Goal: Task Accomplishment & Management: Complete application form

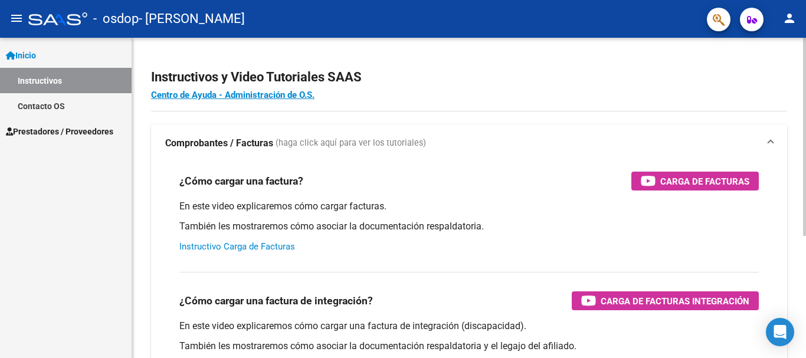
click at [259, 242] on link "Instructivo Carga de Facturas" at bounding box center [237, 246] width 116 height 11
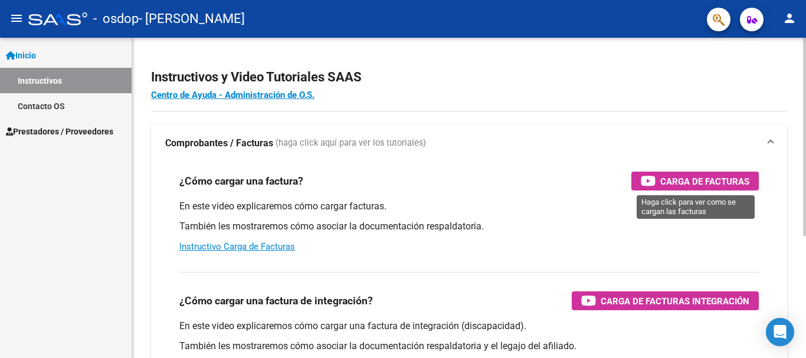
click at [710, 171] on div "¿Cómo cargar una factura? Carga de Facturas En este video explicaremos cómo car…" at bounding box center [468, 212] width 607 height 100
click at [711, 183] on span "Carga de Facturas" at bounding box center [704, 181] width 89 height 15
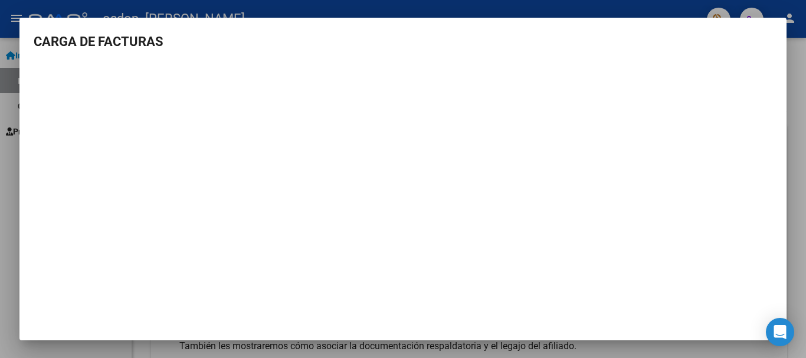
click at [796, 154] on div at bounding box center [403, 179] width 806 height 358
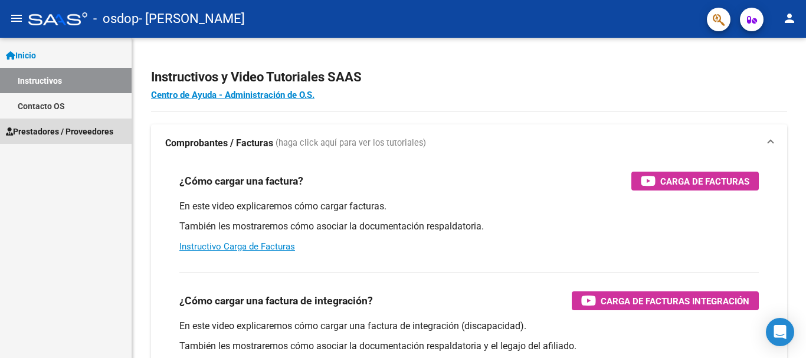
click at [71, 129] on span "Prestadores / Proveedores" at bounding box center [59, 131] width 107 height 13
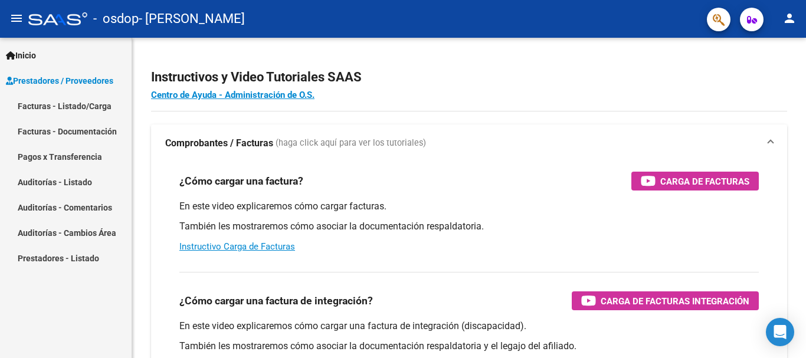
click at [96, 101] on link "Facturas - Listado/Carga" at bounding box center [66, 105] width 132 height 25
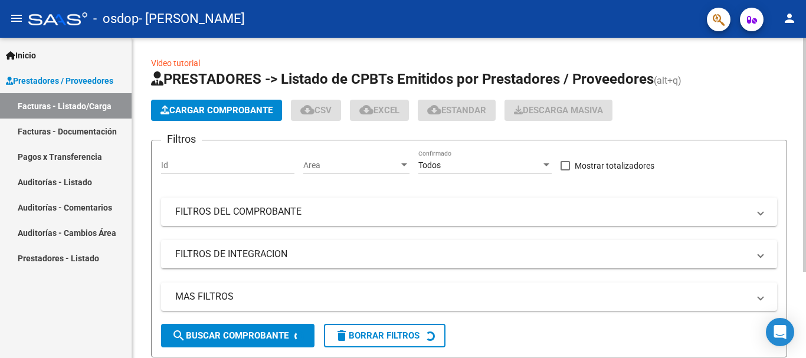
click at [249, 111] on span "Cargar Comprobante" at bounding box center [216, 110] width 112 height 11
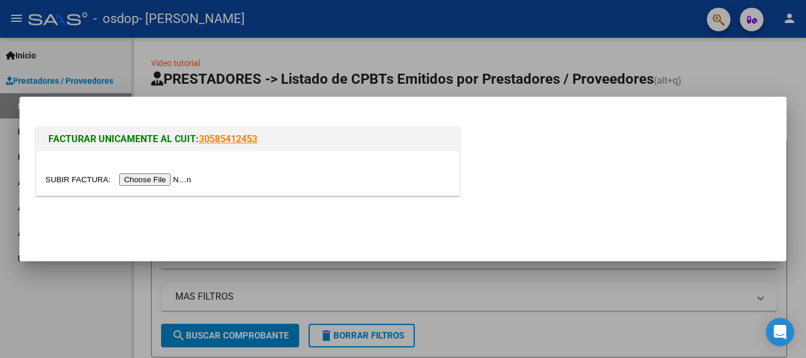
click at [181, 181] on input "file" at bounding box center [119, 179] width 149 height 12
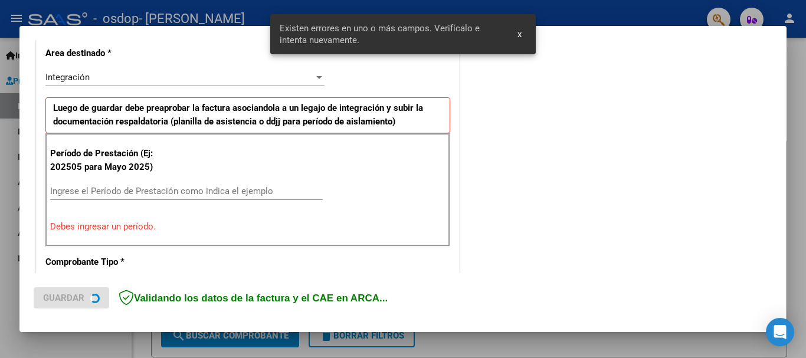
scroll to position [272, 0]
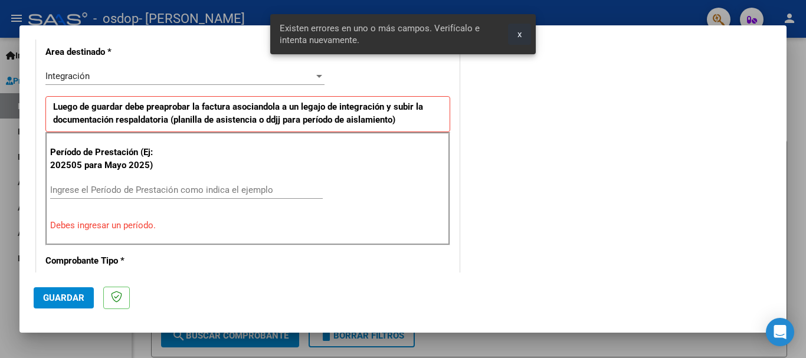
click at [521, 26] on button "x" at bounding box center [519, 34] width 23 height 21
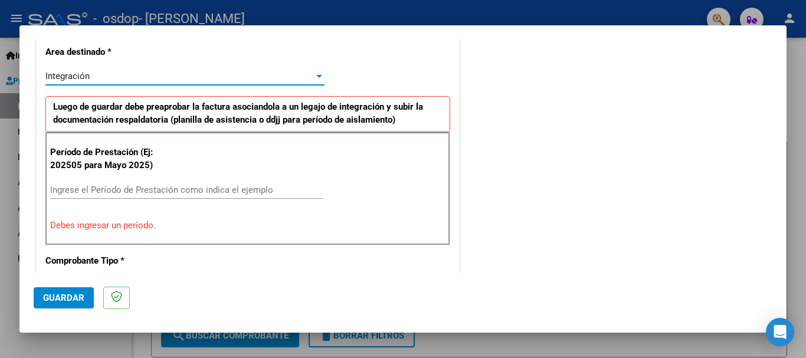
click at [317, 73] on div at bounding box center [319, 75] width 11 height 9
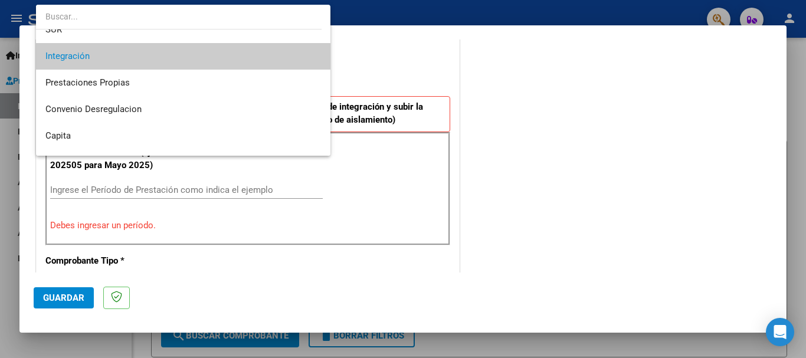
scroll to position [88, 0]
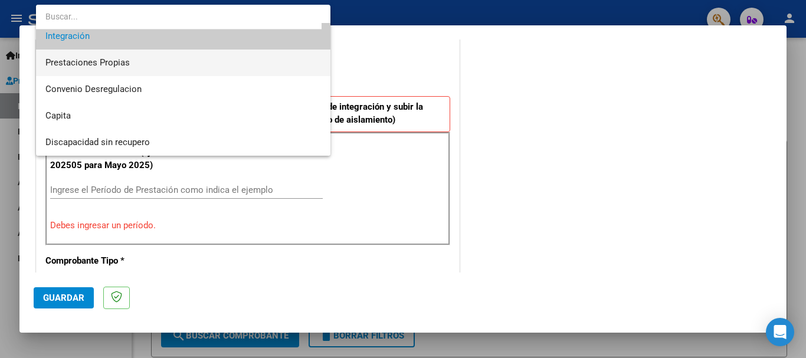
click at [229, 60] on span "Prestaciones Propias" at bounding box center [182, 63] width 275 height 27
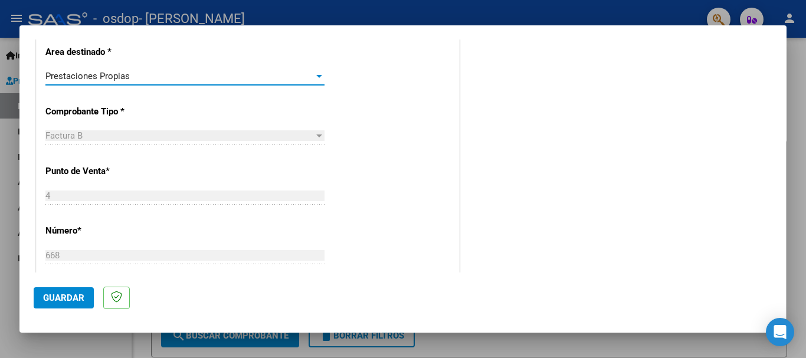
click at [532, 209] on div "COMENTARIOS Comentarios del Prestador / Gerenciador:" at bounding box center [617, 233] width 310 height 906
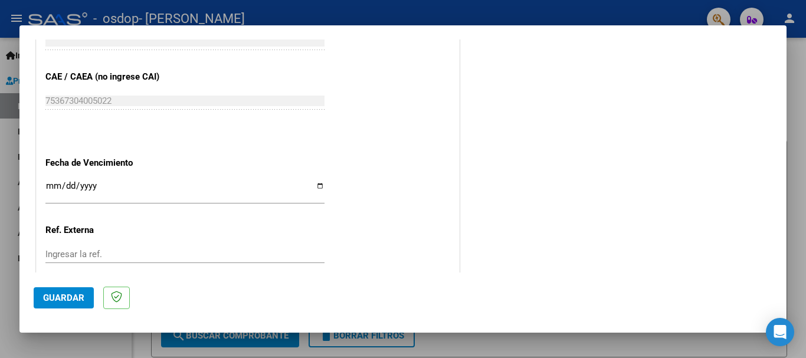
scroll to position [687, 0]
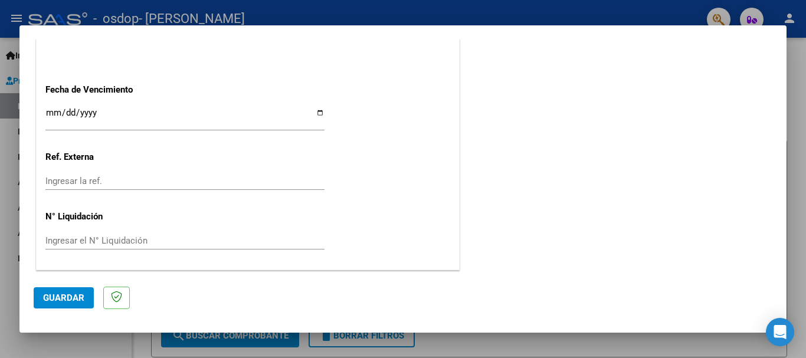
click at [44, 296] on span "Guardar" at bounding box center [63, 298] width 41 height 11
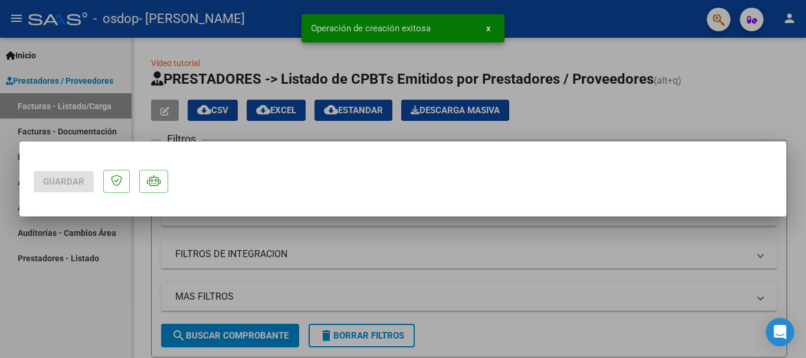
scroll to position [0, 0]
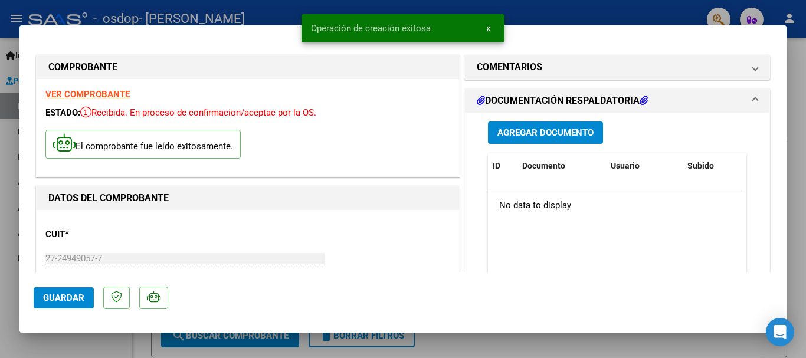
click at [551, 129] on span "Agregar Documento" at bounding box center [545, 133] width 96 height 11
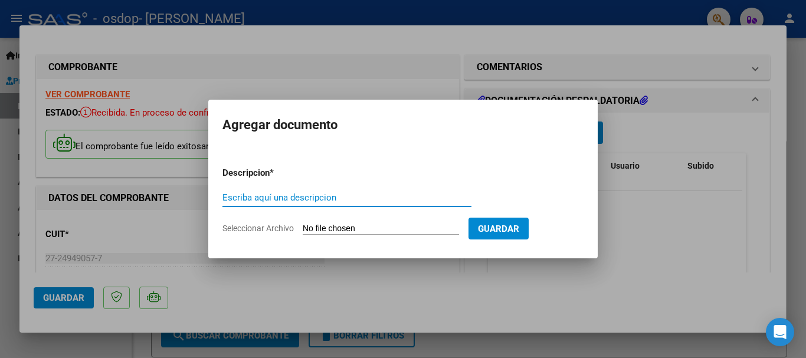
click at [406, 198] on input "Escriba aquí una descripcion" at bounding box center [346, 197] width 249 height 11
type input "planilla de asistencia"
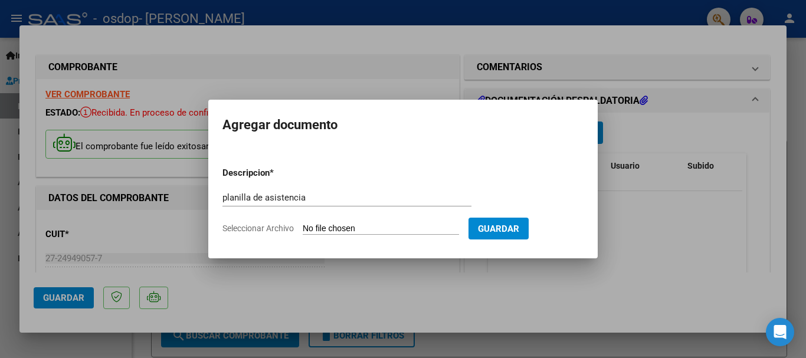
click at [316, 224] on input "Seleccionar Archivo" at bounding box center [381, 229] width 156 height 11
type input "C:\fakepath\asistencia [PERSON_NAME] [DATE].pdf"
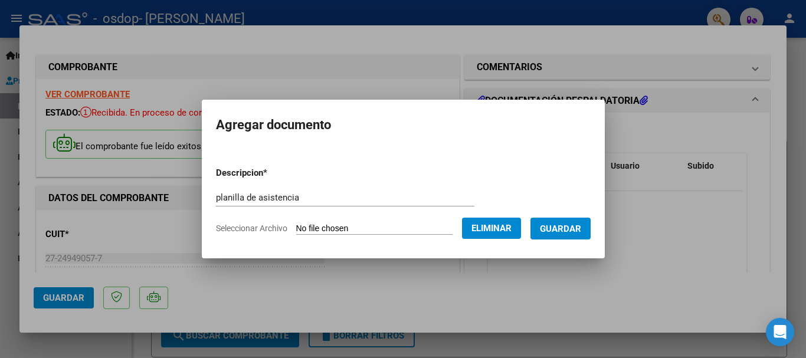
click at [577, 226] on span "Guardar" at bounding box center [560, 229] width 41 height 11
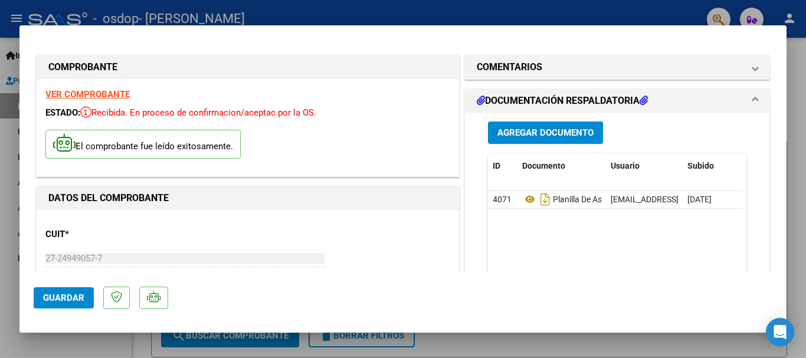
drag, startPoint x: 777, startPoint y: 84, endPoint x: 778, endPoint y: 130, distance: 45.4
click at [777, 135] on mat-dialog-content "COMPROBANTE VER COMPROBANTE ESTADO: Recibida. En proceso de confirmacion/acepta…" at bounding box center [402, 156] width 767 height 233
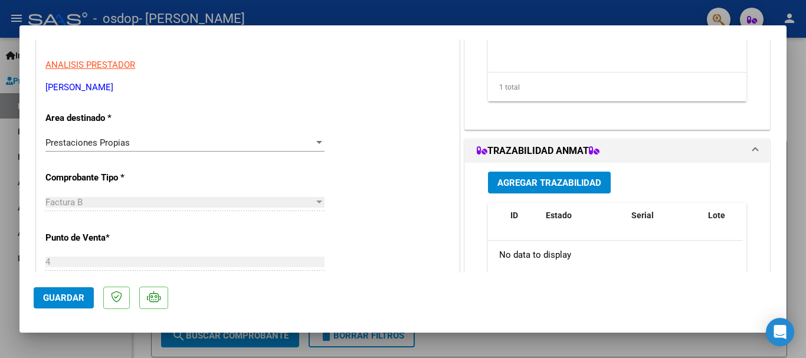
scroll to position [673, 0]
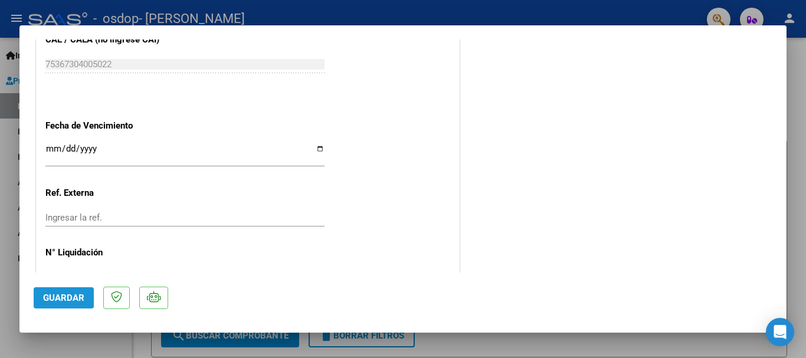
click at [57, 296] on span "Guardar" at bounding box center [63, 298] width 41 height 11
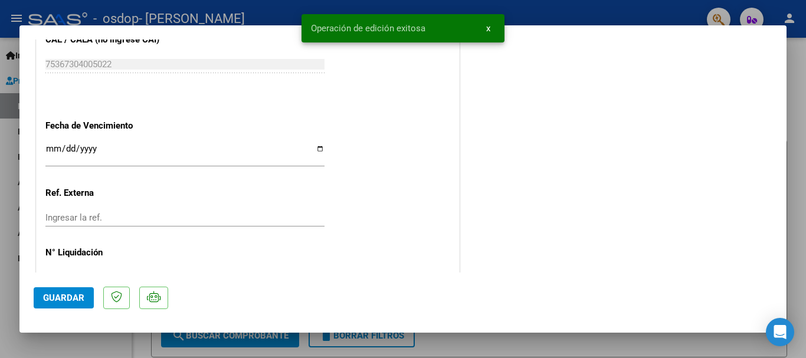
click at [796, 138] on div at bounding box center [403, 179] width 806 height 358
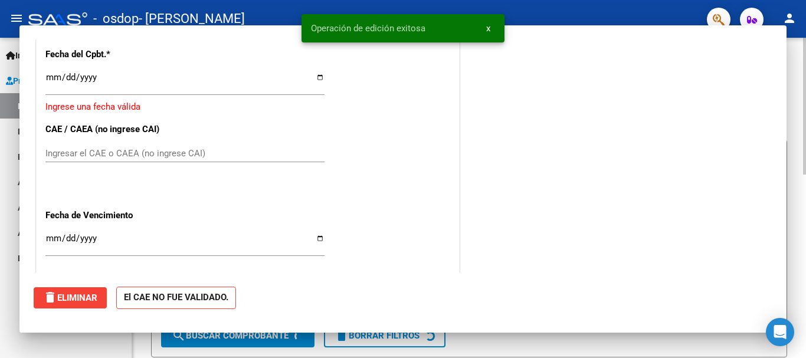
scroll to position [0, 0]
